Goal: Information Seeking & Learning: Find specific fact

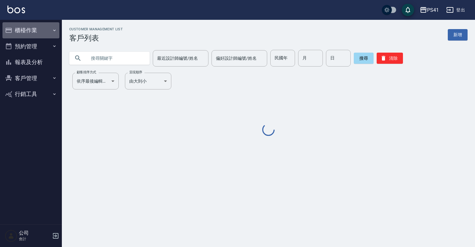
click at [54, 30] on icon "button" at bounding box center [54, 30] width 2 height 2
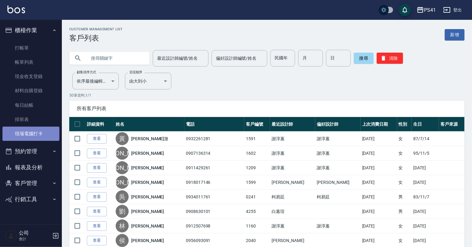
click at [35, 131] on link "現場電腦打卡" at bounding box center [30, 133] width 57 height 14
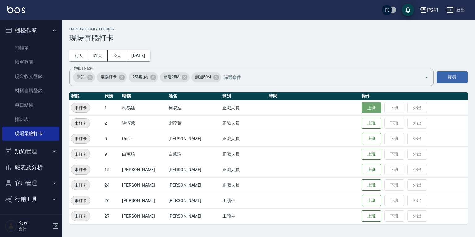
click at [361, 106] on button "上班" at bounding box center [371, 107] width 20 height 11
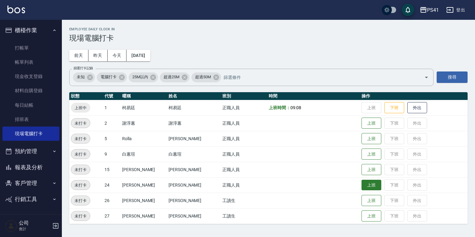
click at [363, 182] on button "上班" at bounding box center [371, 185] width 20 height 11
click at [361, 166] on button "上班" at bounding box center [371, 169] width 20 height 11
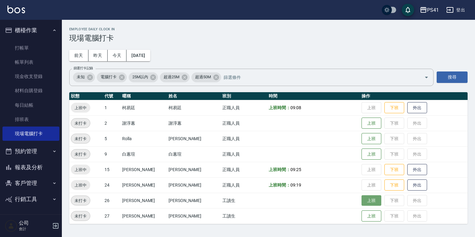
click at [367, 200] on button "上班" at bounding box center [371, 200] width 20 height 11
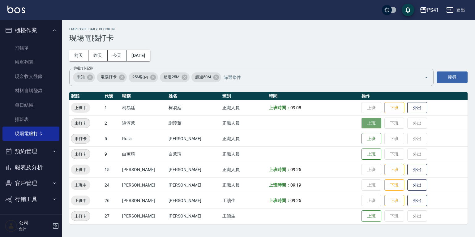
click at [369, 127] on button "上班" at bounding box center [371, 123] width 20 height 11
click at [364, 138] on button "上班" at bounding box center [371, 138] width 20 height 11
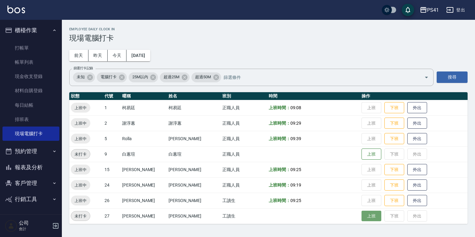
click at [361, 211] on button "上班" at bounding box center [371, 215] width 20 height 11
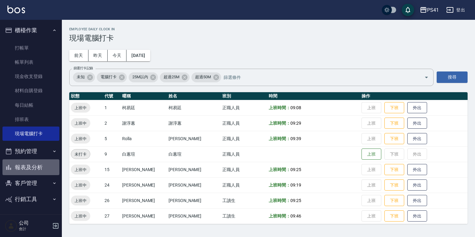
click at [33, 169] on button "報表及分析" at bounding box center [30, 167] width 57 height 16
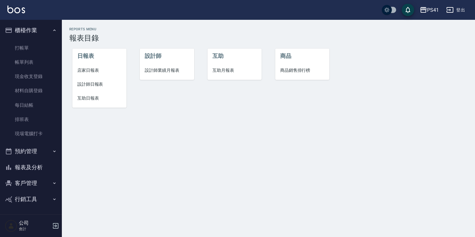
click at [87, 100] on span "互助日報表" at bounding box center [99, 98] width 44 height 6
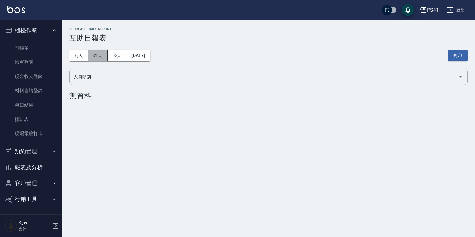
click at [100, 52] on button "昨天" at bounding box center [97, 55] width 19 height 11
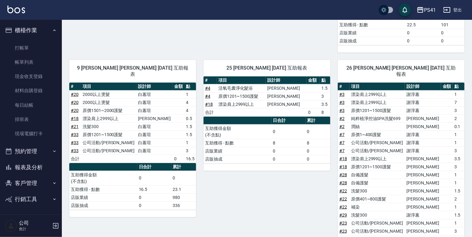
scroll to position [269, 0]
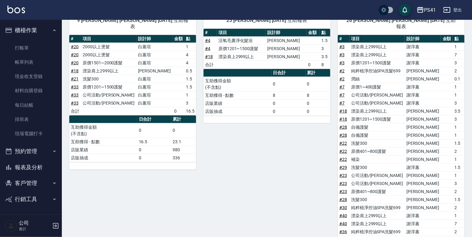
click at [37, 184] on button "客戶管理" at bounding box center [30, 183] width 57 height 16
click at [29, 197] on link "客戶列表" at bounding box center [30, 200] width 57 height 14
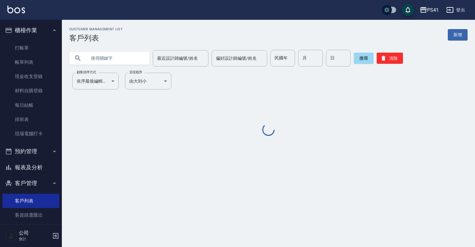
click at [110, 59] on input "text" at bounding box center [116, 58] width 58 height 17
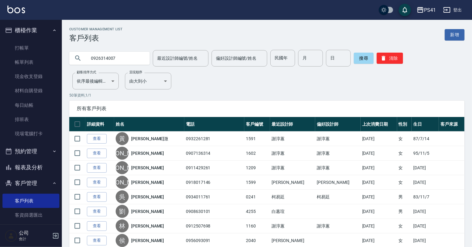
type input "0926314007"
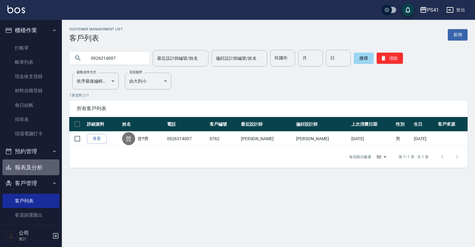
click at [37, 165] on button "報表及分析" at bounding box center [30, 167] width 57 height 16
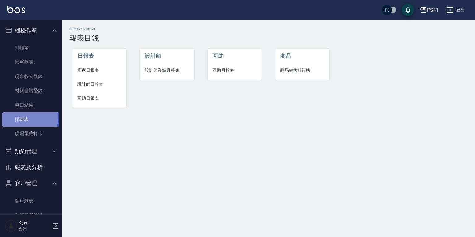
click at [27, 117] on link "排班表" at bounding box center [30, 119] width 57 height 14
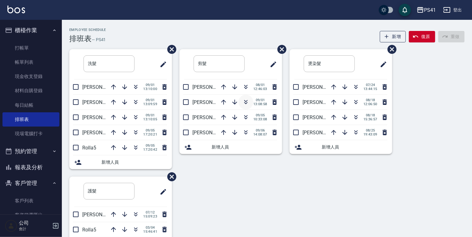
click at [245, 100] on icon "button" at bounding box center [245, 101] width 7 height 7
click at [46, 171] on button "報表及分析" at bounding box center [30, 167] width 57 height 16
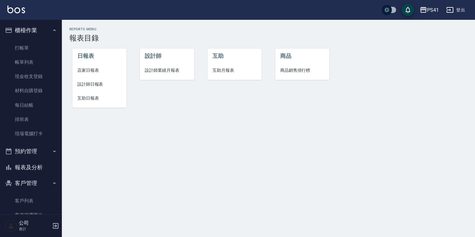
click at [100, 80] on li "設計師日報表" at bounding box center [99, 84] width 54 height 14
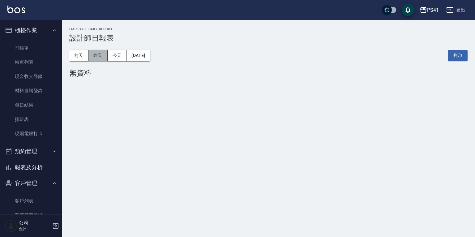
click at [104, 57] on button "昨天" at bounding box center [97, 55] width 19 height 11
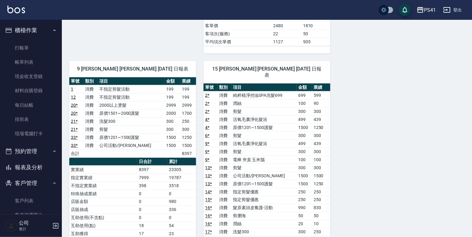
scroll to position [420, 0]
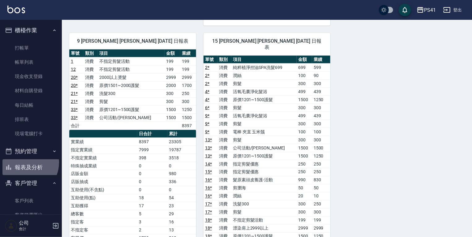
click at [23, 162] on button "報表及分析" at bounding box center [30, 167] width 57 height 16
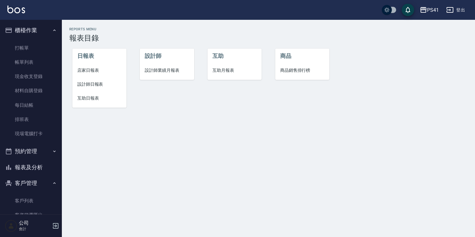
click at [91, 97] on span "互助日報表" at bounding box center [99, 98] width 44 height 6
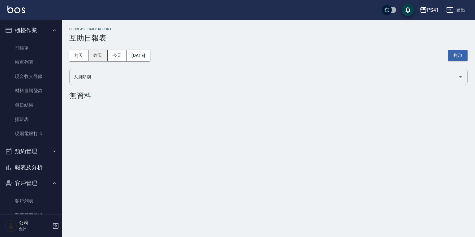
click at [97, 53] on button "昨天" at bounding box center [97, 55] width 19 height 11
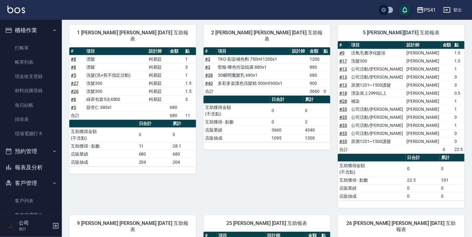
scroll to position [22, 0]
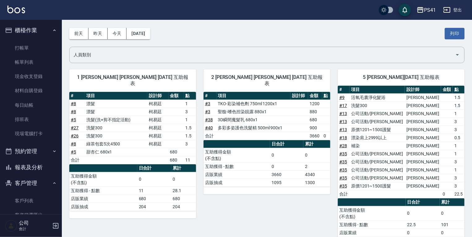
click at [34, 166] on button "報表及分析" at bounding box center [30, 167] width 57 height 16
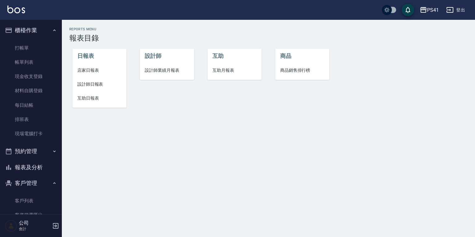
click at [232, 76] on li "互助月報表" at bounding box center [234, 70] width 54 height 14
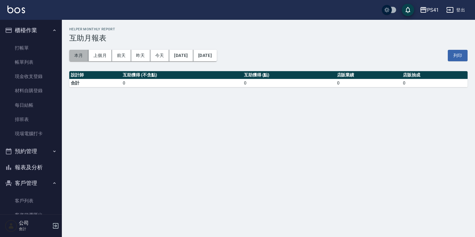
click at [72, 58] on button "本月" at bounding box center [78, 55] width 19 height 11
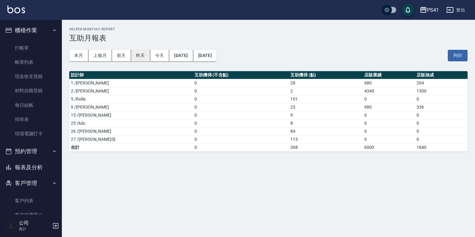
click at [134, 55] on button "昨天" at bounding box center [140, 55] width 19 height 11
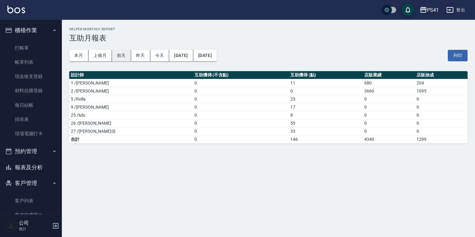
drag, startPoint x: 130, startPoint y: 57, endPoint x: 122, endPoint y: 57, distance: 7.4
click at [125, 57] on button "前天" at bounding box center [121, 55] width 19 height 11
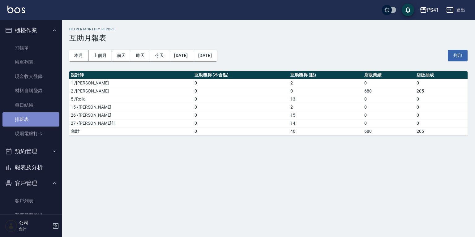
click at [35, 123] on link "排班表" at bounding box center [30, 119] width 57 height 14
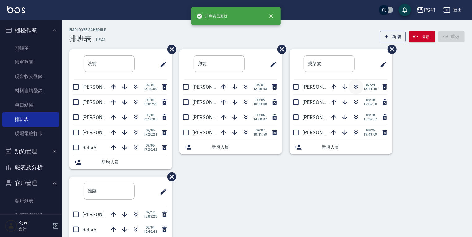
click at [355, 88] on icon "button" at bounding box center [355, 86] width 7 height 7
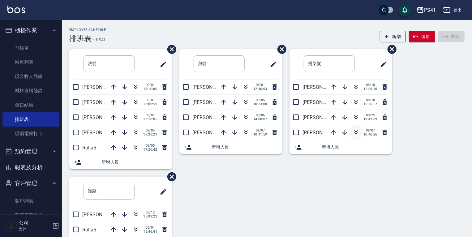
drag, startPoint x: 356, startPoint y: 87, endPoint x: 355, endPoint y: 122, distance: 34.7
click at [355, 124] on ul "燙染髮 ​ 謝淳蕙2 08/18 12:06:50 白蕙瑄9 08/18 15:36:57 柯易廷1 08/25 19:43:09 李靜芳15 09/07 1…" at bounding box center [340, 101] width 103 height 105
click at [351, 86] on button "button" at bounding box center [355, 86] width 15 height 15
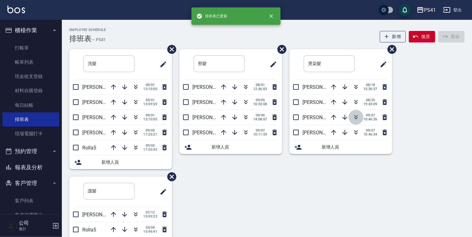
click at [355, 117] on icon "button" at bounding box center [355, 116] width 7 height 7
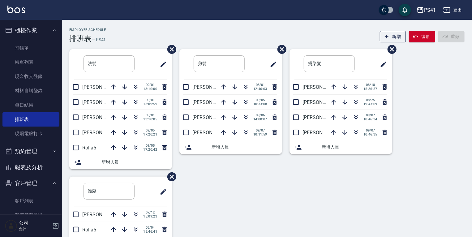
click at [224, 190] on div "洗髮 ​ 謝淳蕙2 09/01 13:10:00 李靜芳15 09/01 13:09:59 白蕙瑄9 09/01 13:10:05 柯易廷1 09/05 17…" at bounding box center [263, 176] width 402 height 255
drag, startPoint x: 32, startPoint y: 206, endPoint x: 34, endPoint y: 217, distance: 10.9
click at [33, 206] on link "客戶列表" at bounding box center [30, 200] width 57 height 14
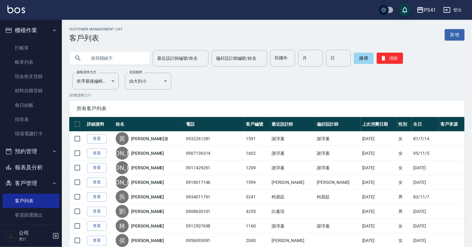
click at [115, 59] on input "text" at bounding box center [116, 58] width 58 height 17
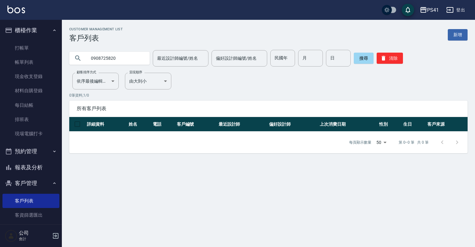
type input "0908725820"
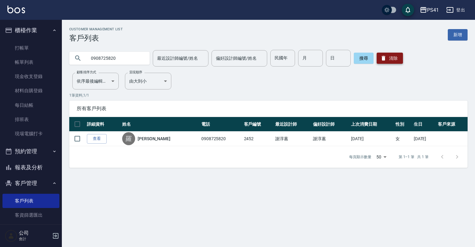
click at [397, 57] on button "清除" at bounding box center [389, 58] width 26 height 11
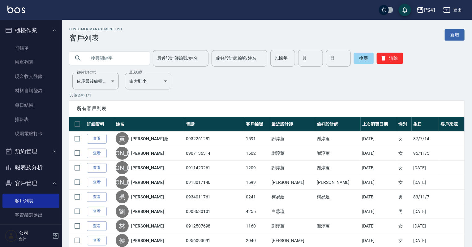
click at [111, 60] on input "text" at bounding box center [116, 58] width 58 height 17
type input "0988030343"
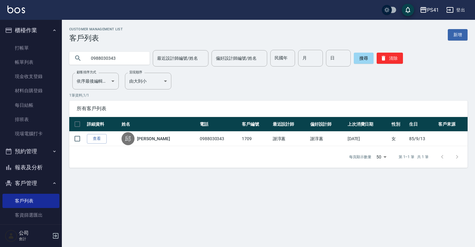
click at [39, 169] on button "報表及分析" at bounding box center [30, 167] width 57 height 16
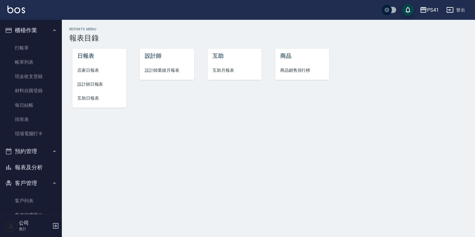
click at [106, 83] on span "設計師日報表" at bounding box center [99, 84] width 44 height 6
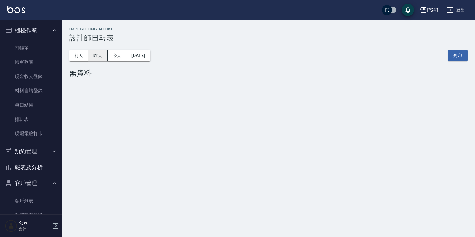
click at [97, 52] on button "昨天" at bounding box center [97, 55] width 19 height 11
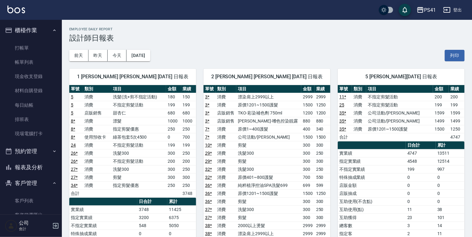
click at [343, 96] on link "11 *" at bounding box center [342, 96] width 7 height 5
drag, startPoint x: 31, startPoint y: 200, endPoint x: 32, endPoint y: 209, distance: 9.3
click at [32, 199] on link "客戶列表" at bounding box center [30, 200] width 57 height 14
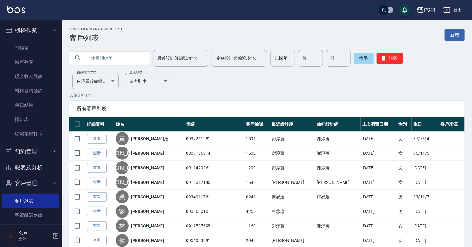
click at [287, 64] on input "民國年" at bounding box center [282, 58] width 25 height 17
type input "73"
type input "7"
type input "23"
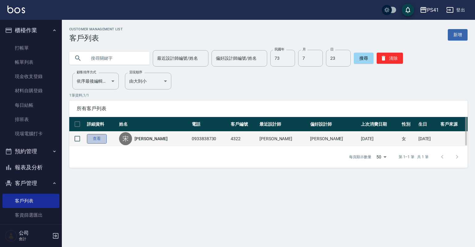
click at [92, 137] on link "查看" at bounding box center [97, 139] width 20 height 10
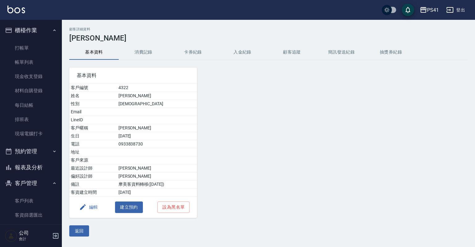
click at [147, 51] on button "消費記錄" at bounding box center [143, 52] width 49 height 15
click at [36, 64] on link "帳單列表" at bounding box center [30, 62] width 57 height 14
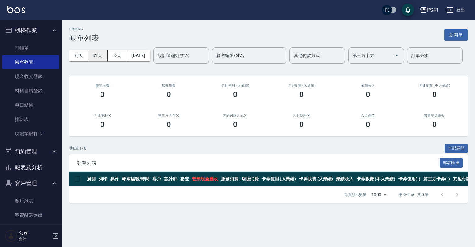
click at [89, 53] on button "昨天" at bounding box center [97, 55] width 19 height 11
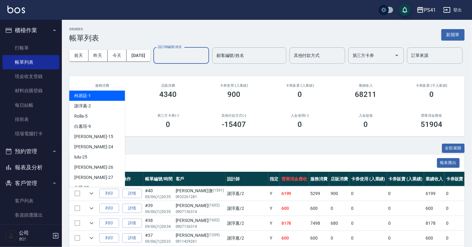
click at [156, 61] on input "設計師編號/姓名" at bounding box center [181, 55] width 50 height 11
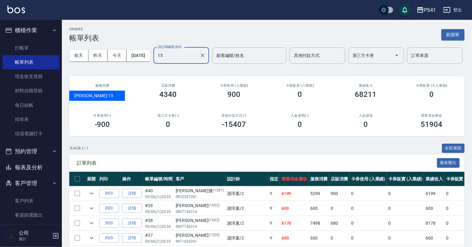
type input "李靜芳-15"
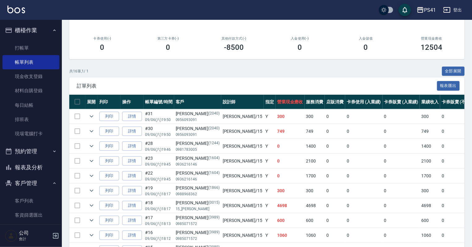
scroll to position [74, 0]
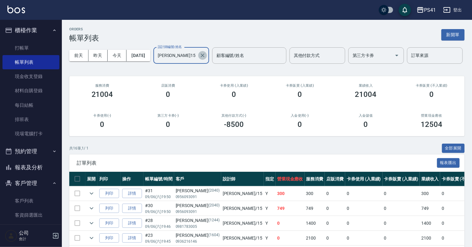
click at [199, 58] on icon "Clear" at bounding box center [202, 55] width 6 height 6
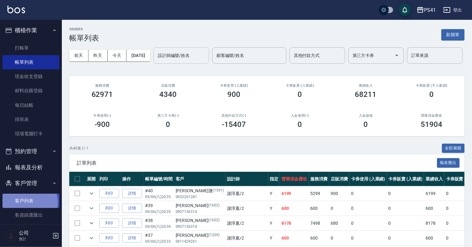
drag, startPoint x: 28, startPoint y: 202, endPoint x: 28, endPoint y: 199, distance: 3.1
click at [28, 202] on link "客戶列表" at bounding box center [30, 200] width 57 height 14
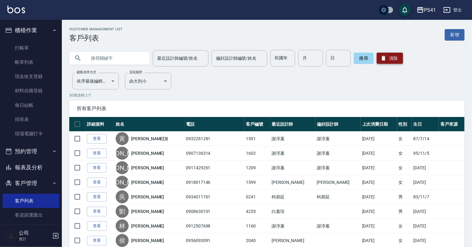
drag, startPoint x: 398, startPoint y: 60, endPoint x: 378, endPoint y: 56, distance: 20.7
click at [399, 59] on button "清除" at bounding box center [389, 58] width 26 height 11
click at [127, 62] on input "text" at bounding box center [116, 58] width 58 height 17
type input "0963625537"
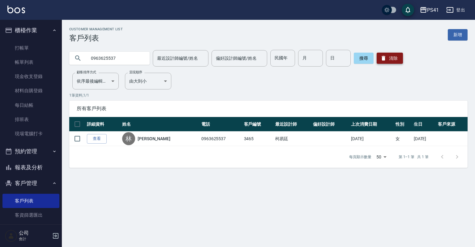
click at [384, 60] on icon "button" at bounding box center [383, 58] width 6 height 6
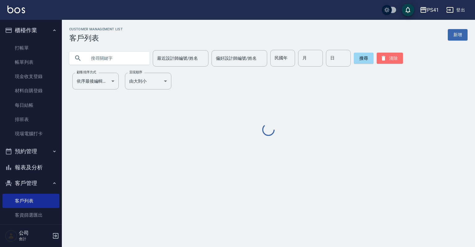
drag, startPoint x: 384, startPoint y: 60, endPoint x: 122, endPoint y: 46, distance: 261.9
click at [354, 57] on div "搜尋 清除" at bounding box center [378, 58] width 49 height 17
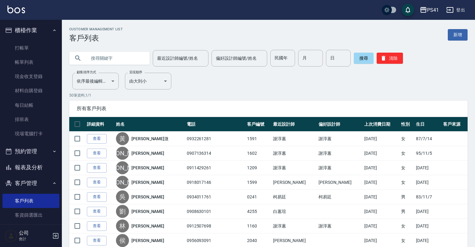
click at [130, 54] on input "text" at bounding box center [116, 58] width 58 height 17
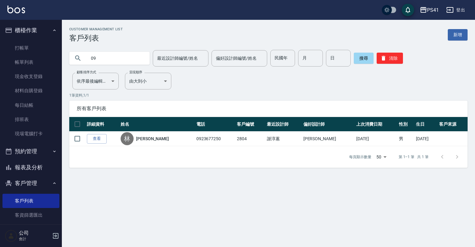
type input "0"
type input "黃議"
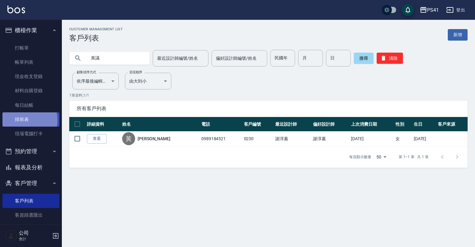
click at [23, 120] on link "排班表" at bounding box center [30, 119] width 57 height 14
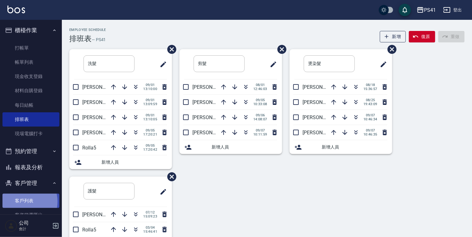
click at [23, 202] on link "客戶列表" at bounding box center [30, 200] width 57 height 14
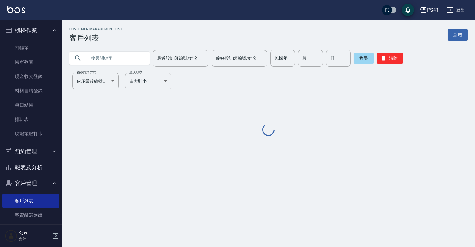
click at [137, 61] on input "text" at bounding box center [116, 58] width 58 height 17
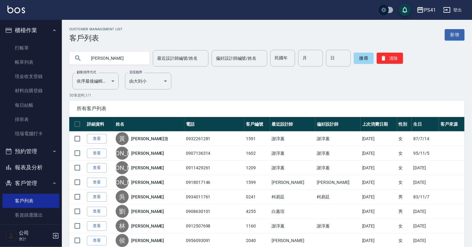
type input "李紫"
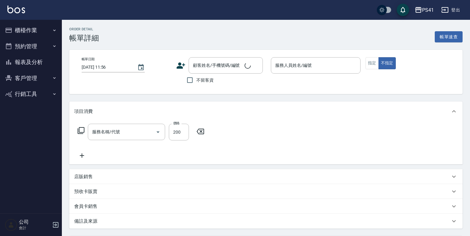
type input "不指定剪髮活動(2199)"
type input "2025/09/06 18:12"
type input "Rolla-5"
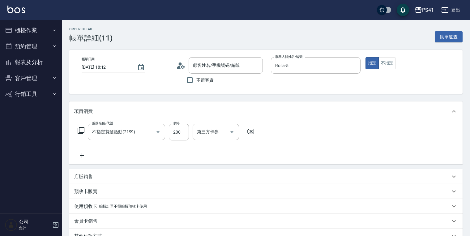
type input "梁哲瑋/0987331150/3516"
